Goal: Navigation & Orientation: Find specific page/section

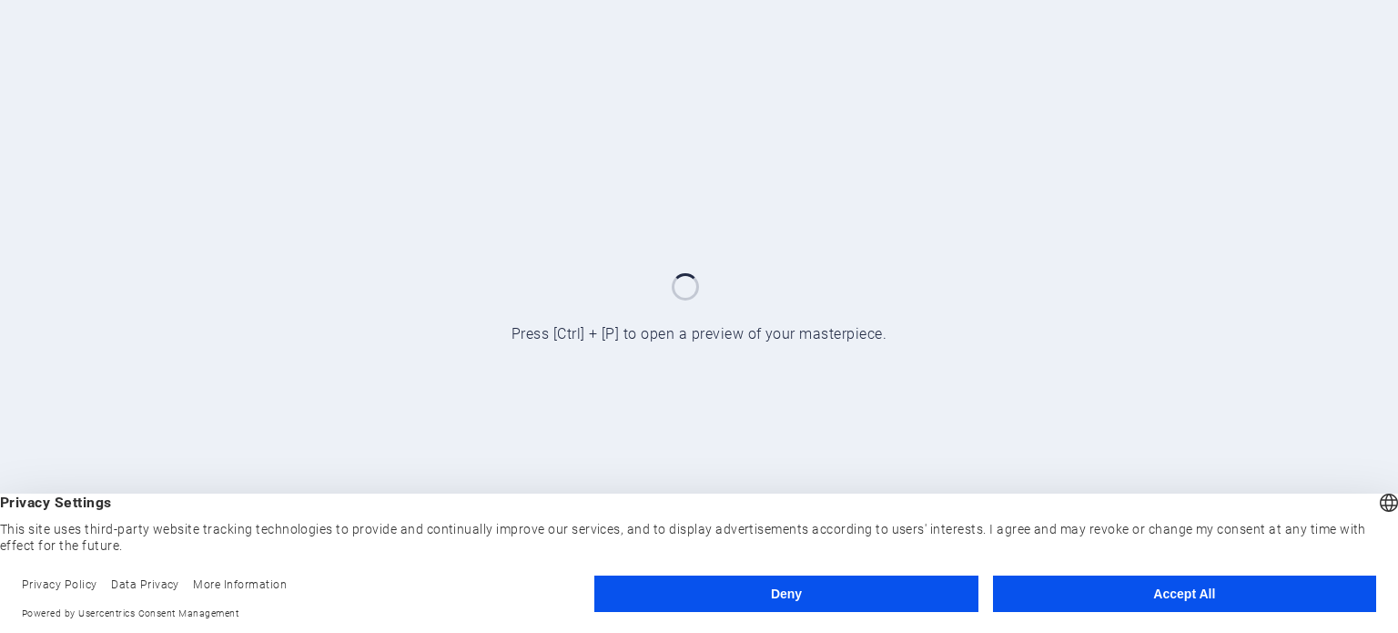
click at [1176, 593] on button "Accept All" at bounding box center [1184, 593] width 383 height 36
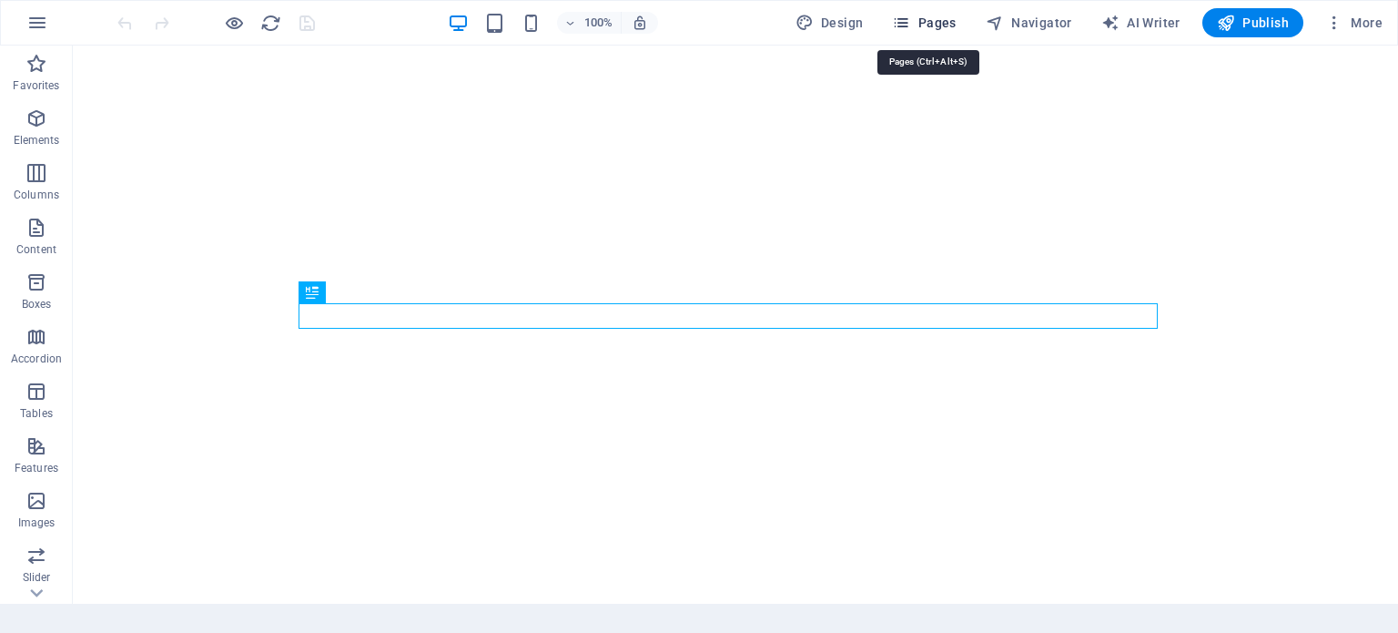
click at [947, 23] on span "Pages" at bounding box center [924, 23] width 64 height 18
click at [942, 20] on span "Pages" at bounding box center [924, 23] width 64 height 18
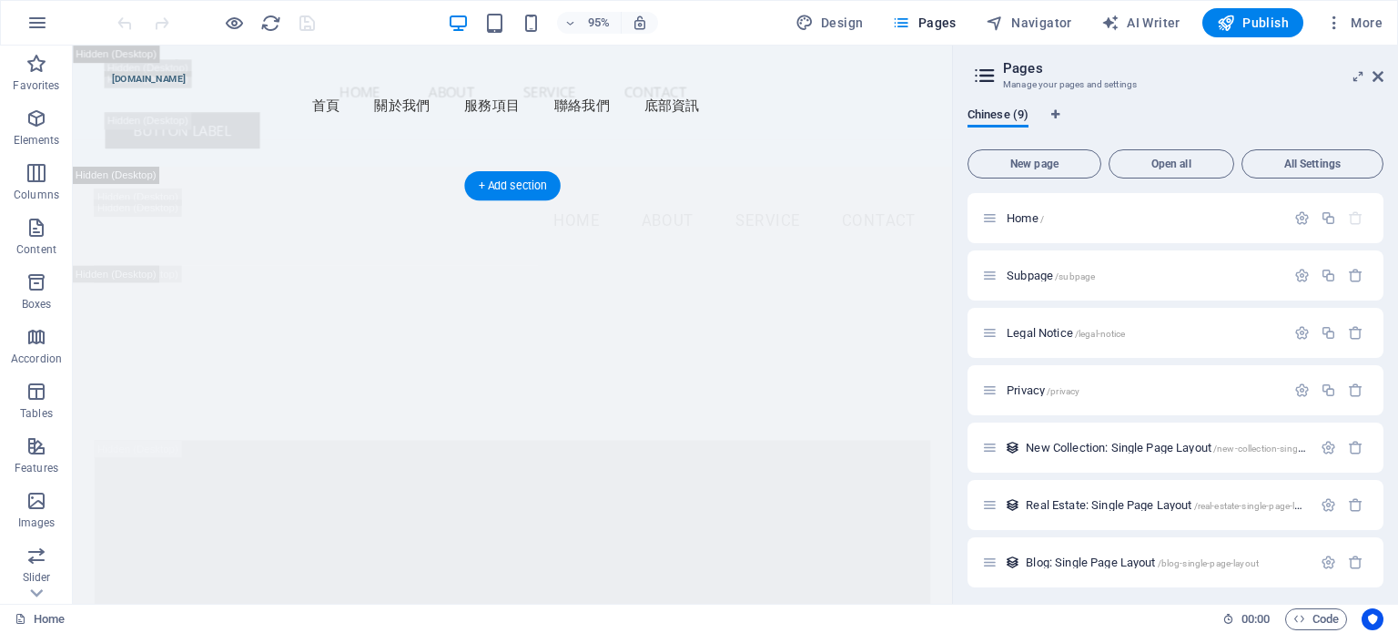
scroll to position [3094, 0]
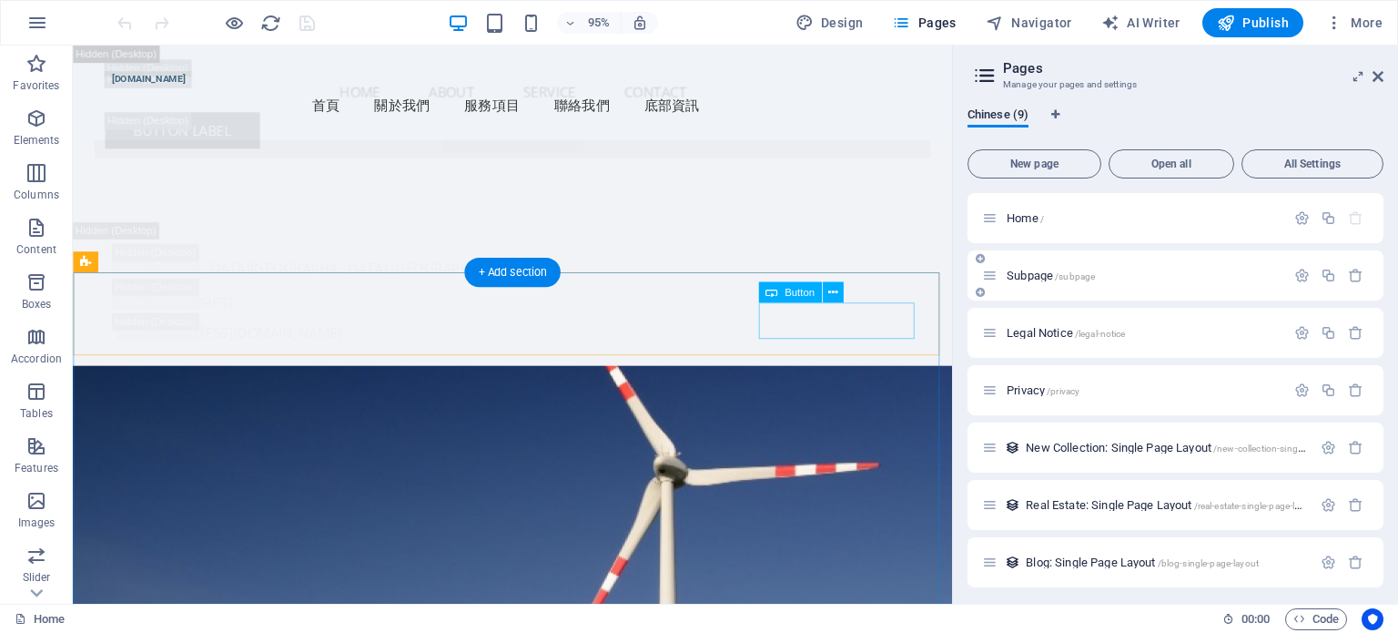
click at [1039, 280] on span "Subpage /subpage" at bounding box center [1051, 276] width 88 height 14
click at [1039, 280] on div "Subpage /subpage" at bounding box center [1176, 275] width 416 height 50
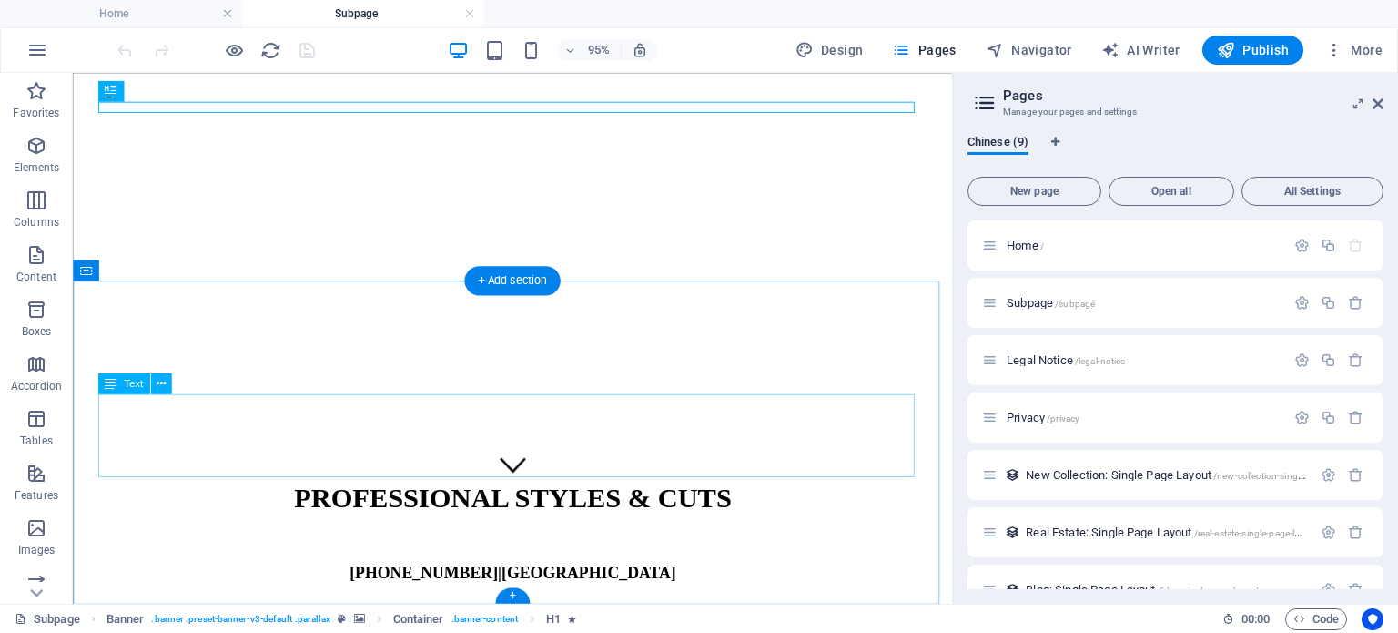
scroll to position [117, 0]
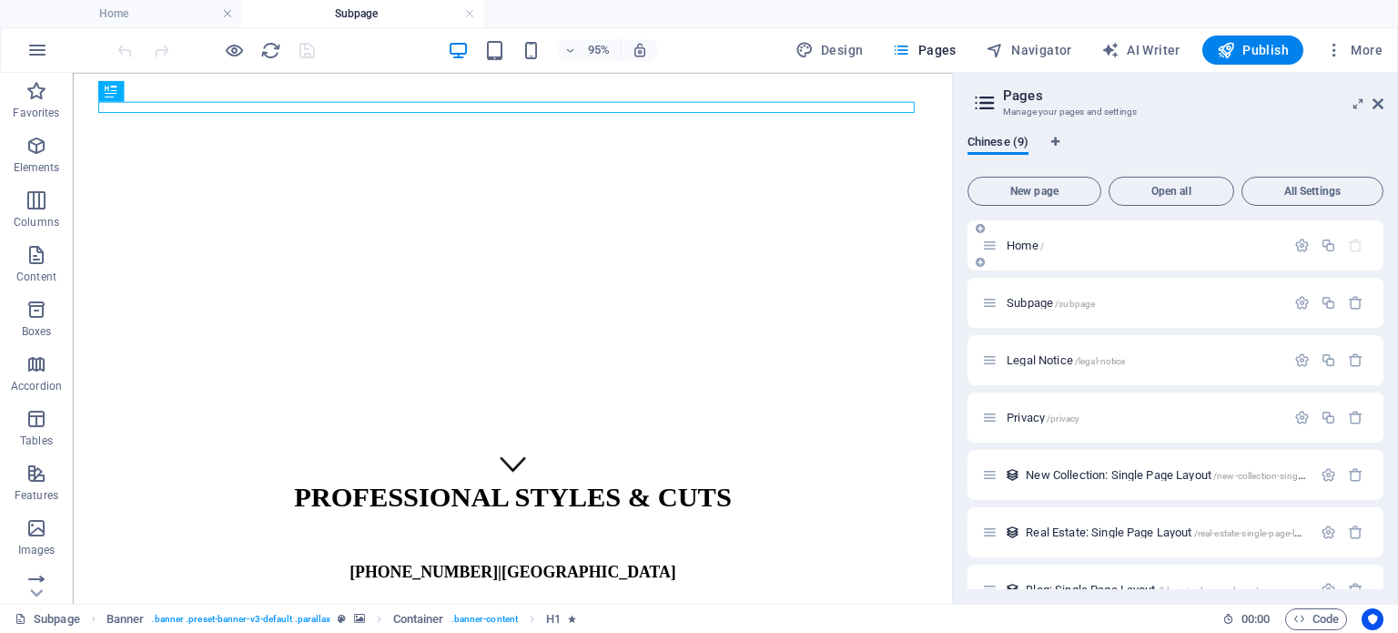
click at [1030, 239] on span "Home /" at bounding box center [1025, 245] width 37 height 14
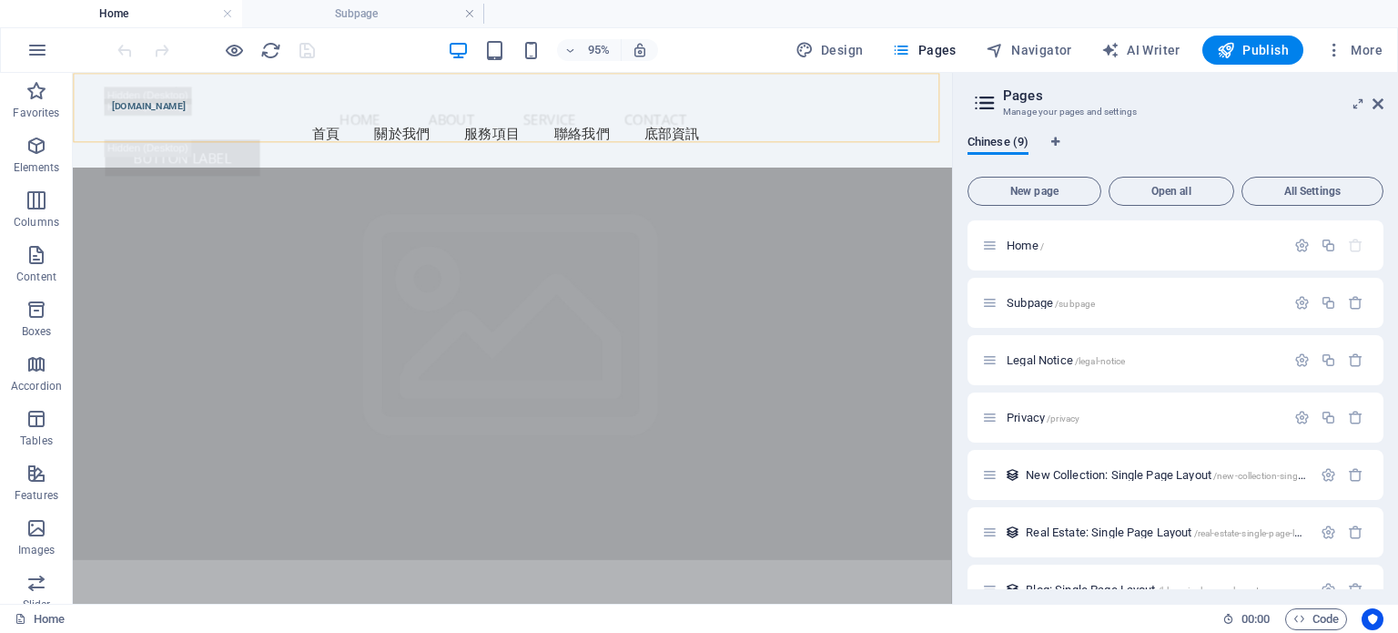
scroll to position [0, 0]
